Goal: Task Accomplishment & Management: Complete application form

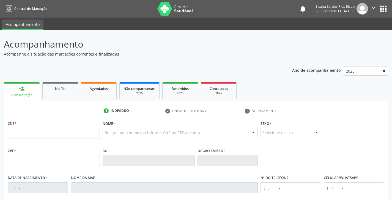
click at [13, 94] on div "Nova marcação" at bounding box center [22, 95] width 28 height 4
click at [60, 133] on input "text" at bounding box center [54, 133] width 92 height 11
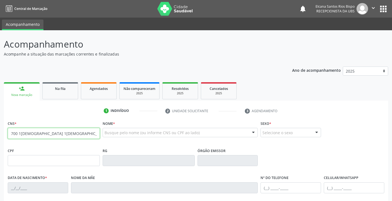
type input "700 1[DEMOGRAPHIC_DATA] 1[DEMOGRAPHIC_DATA] 7120"
type input "068.340.735-07"
type input "0[DATE]"
type input "[PERSON_NAME]"
type input "[PHONE_NUMBER]"
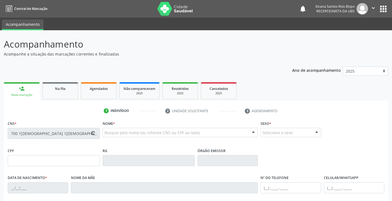
type input "9"
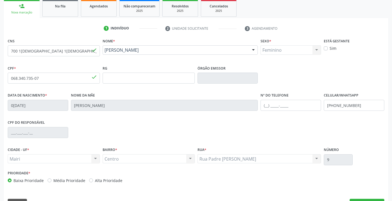
scroll to position [97, 0]
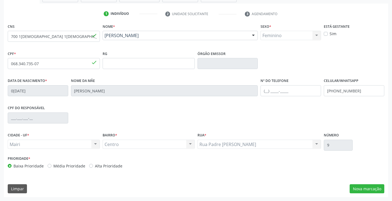
click at [108, 165] on label "Alta Prioridade" at bounding box center [108, 166] width 27 height 6
click at [93, 165] on input "Alta Prioridade" at bounding box center [91, 165] width 4 height 5
radio input "true"
click at [368, 191] on button "Nova marcação" at bounding box center [366, 188] width 35 height 9
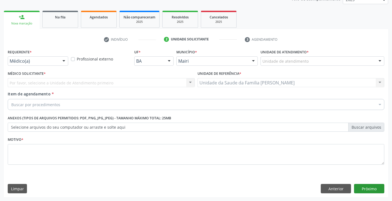
scroll to position [71, 0]
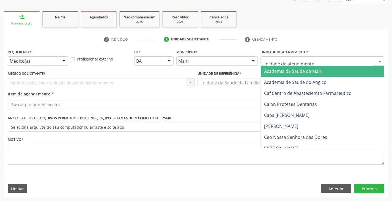
click at [299, 57] on div at bounding box center [322, 60] width 124 height 9
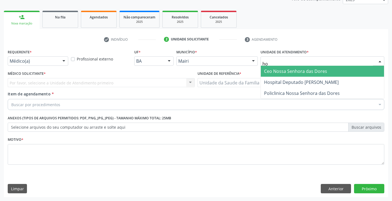
type input "hos"
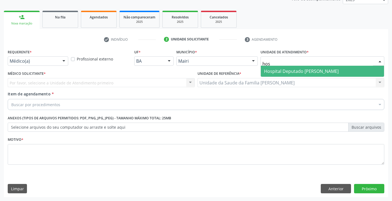
click at [294, 73] on span "Hospital Deputado [PERSON_NAME]" at bounding box center [301, 71] width 74 height 6
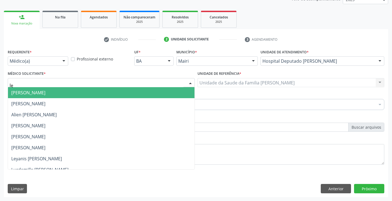
type input "ley"
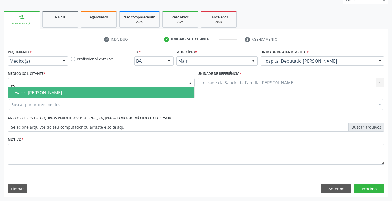
click at [39, 90] on span "Leyanis [PERSON_NAME]" at bounding box center [36, 93] width 51 height 6
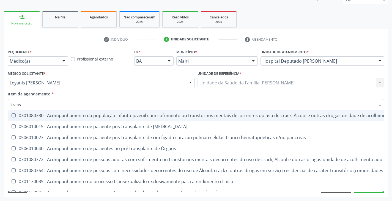
type input "TRANSVAGINAL"
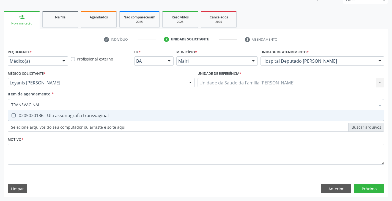
click at [52, 113] on div "0205020186 - Ultrassonografia transvaginal" at bounding box center [195, 115] width 369 height 4
checkbox transvaginal "true"
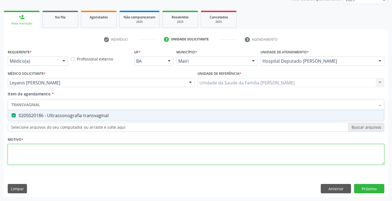
click at [58, 153] on div "Requerente * Médico(a) Médico(a) Enfermeiro(a) Paciente Nenhum resultado encont…" at bounding box center [196, 110] width 376 height 124
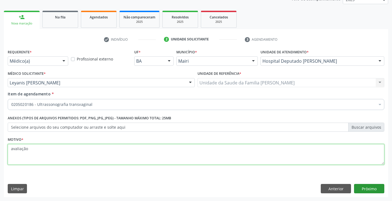
type textarea "avaliação"
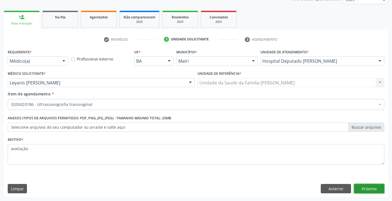
click at [363, 188] on button "Próximo" at bounding box center [369, 188] width 30 height 9
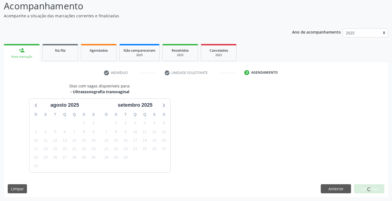
scroll to position [54, 0]
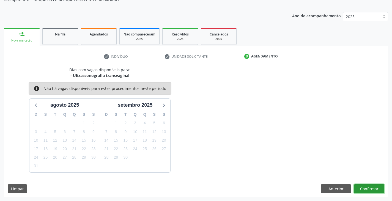
click at [365, 192] on button "Confirmar" at bounding box center [369, 188] width 30 height 9
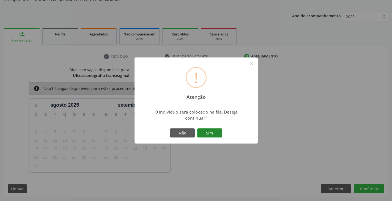
click at [214, 135] on button "Sim" at bounding box center [209, 132] width 25 height 9
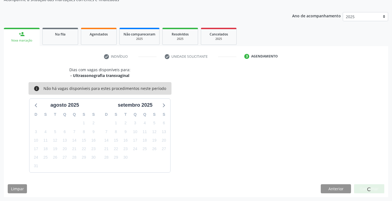
scroll to position [0, 0]
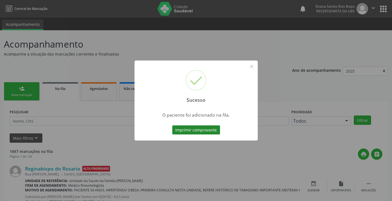
click at [215, 129] on button "Imprimir comprovante" at bounding box center [196, 129] width 48 height 9
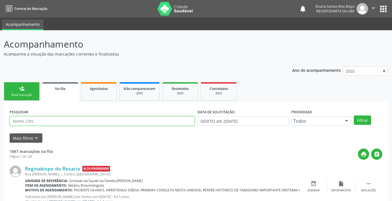
click at [43, 120] on input "text" at bounding box center [102, 120] width 185 height 9
paste input "700 1[DEMOGRAPHIC_DATA] 1[DEMOGRAPHIC_DATA] 7120"
type input "700 1[DEMOGRAPHIC_DATA] 1[DEMOGRAPHIC_DATA] 7120"
click at [353, 115] on button "Filtrar" at bounding box center [361, 119] width 17 height 9
